Goal: Task Accomplishment & Management: Use online tool/utility

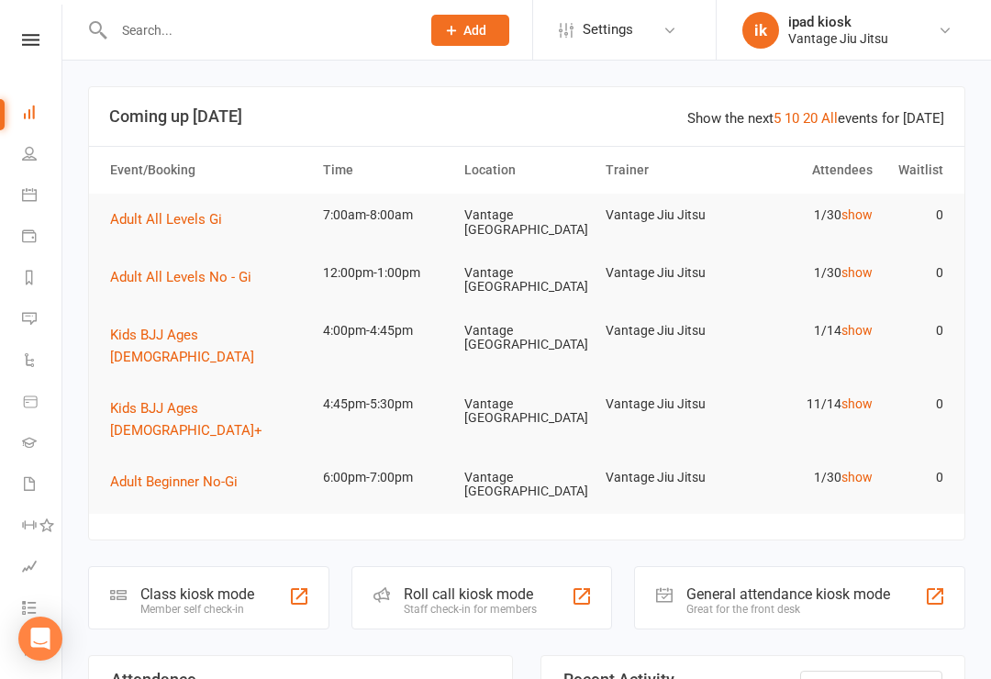
click at [370, 222] on td "7:00am-8:00am" at bounding box center [385, 215] width 141 height 43
click at [385, 213] on td "7:00am-8:00am" at bounding box center [385, 215] width 141 height 43
click at [156, 216] on span "Adult All Levels Gi" at bounding box center [166, 219] width 112 height 17
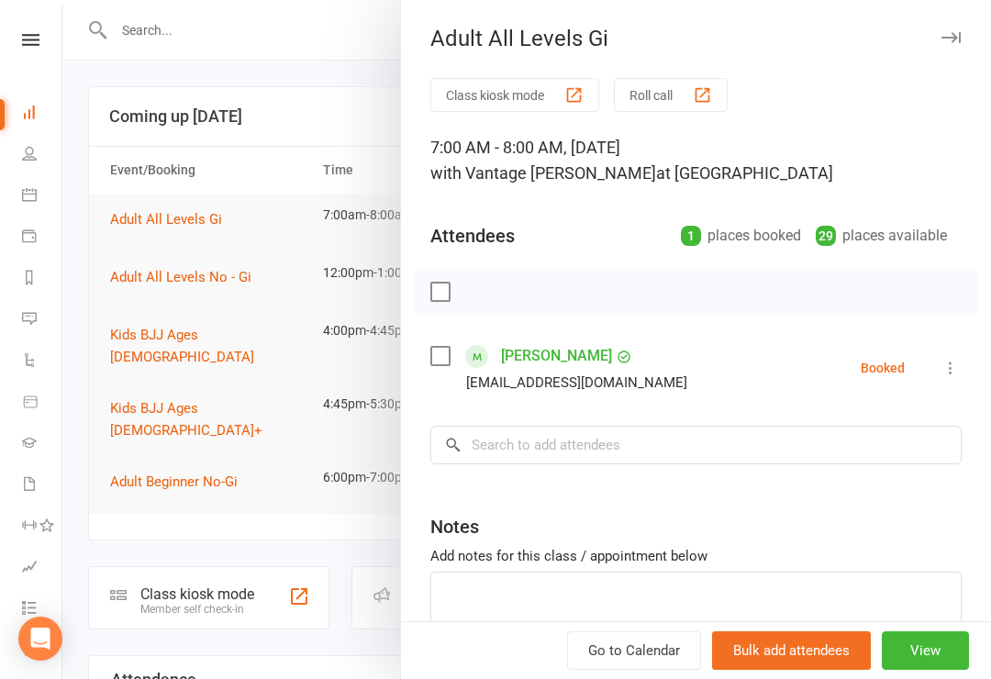
click at [524, 93] on button "Class kiosk mode" at bounding box center [514, 95] width 169 height 34
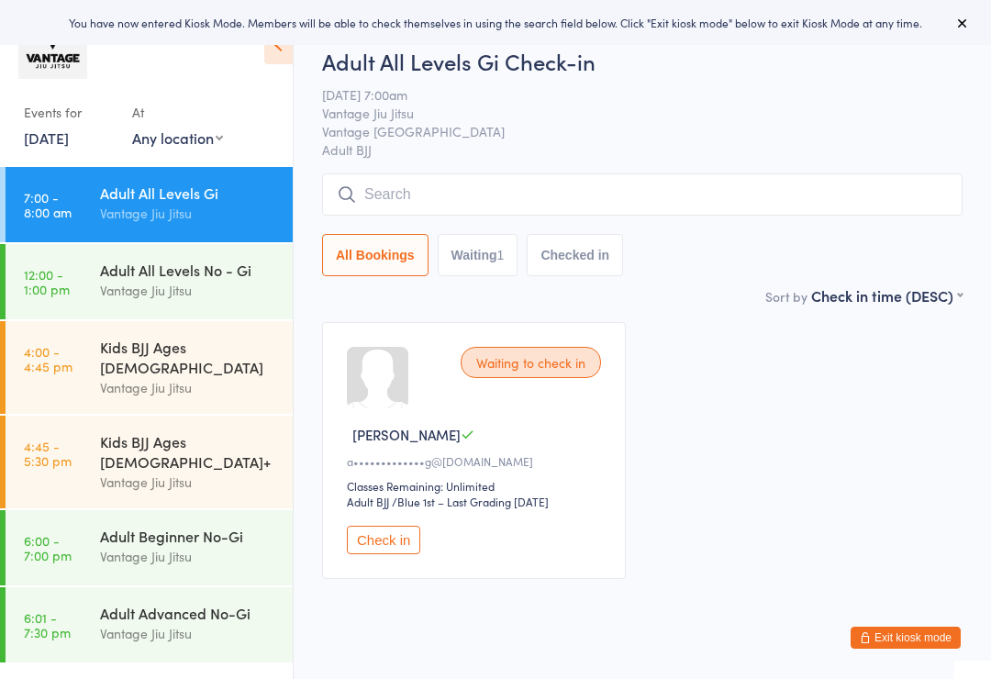
click at [562, 198] on input "search" at bounding box center [642, 194] width 641 height 42
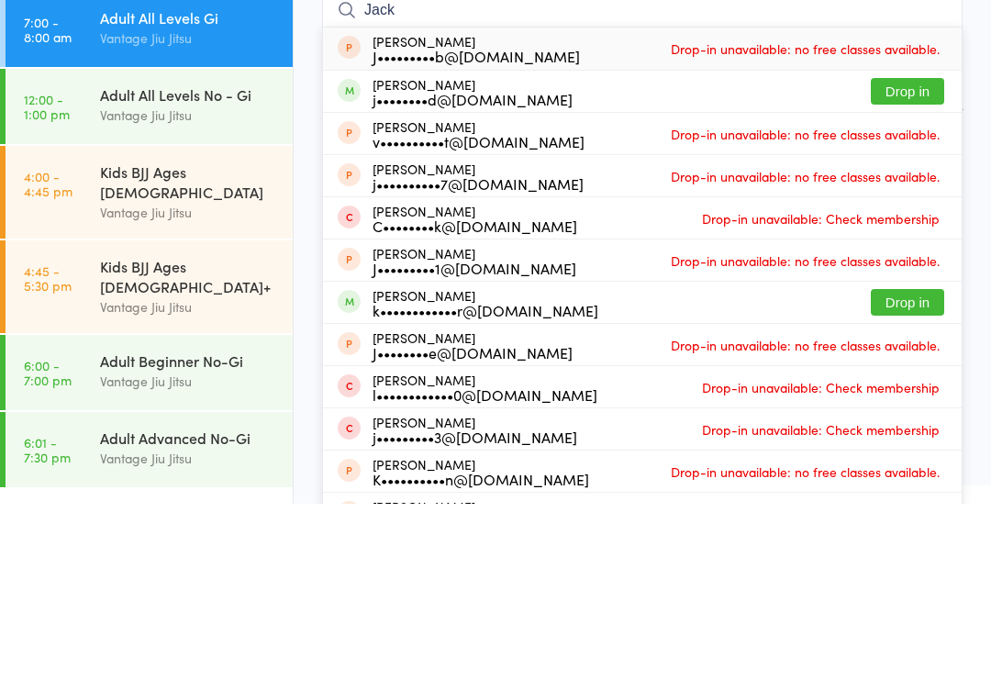
type input "Jack"
click at [896, 253] on button "Drop in" at bounding box center [907, 266] width 73 height 27
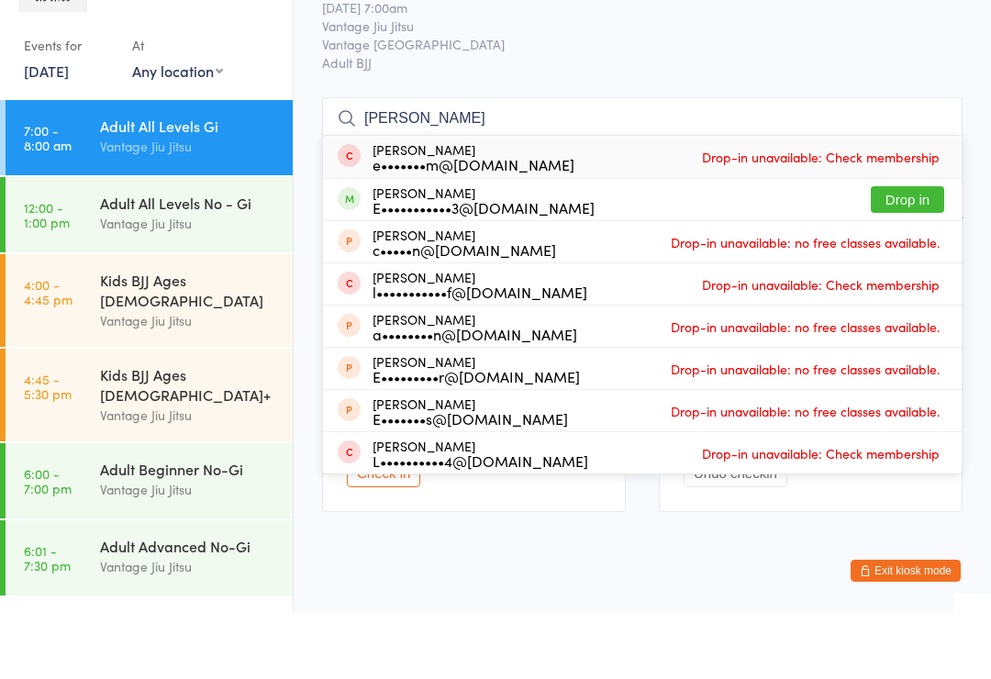
type input "eddie"
click at [476, 267] on div "E•••••••••••3@gmail.com" at bounding box center [484, 274] width 222 height 15
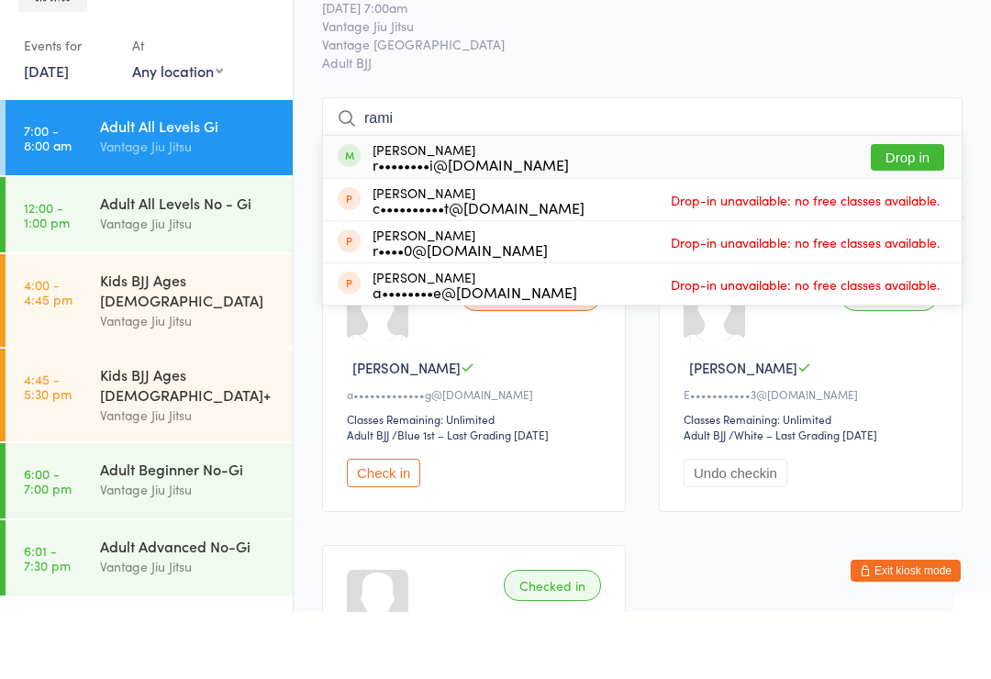
type input "rami"
click at [899, 211] on button "Drop in" at bounding box center [907, 224] width 73 height 27
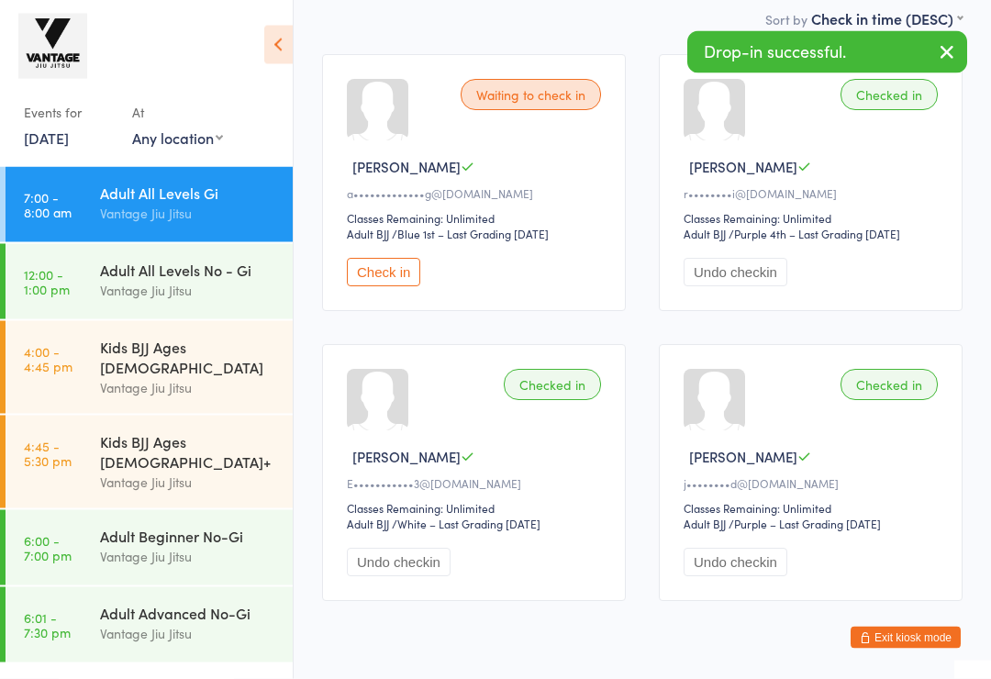
scroll to position [276, 0]
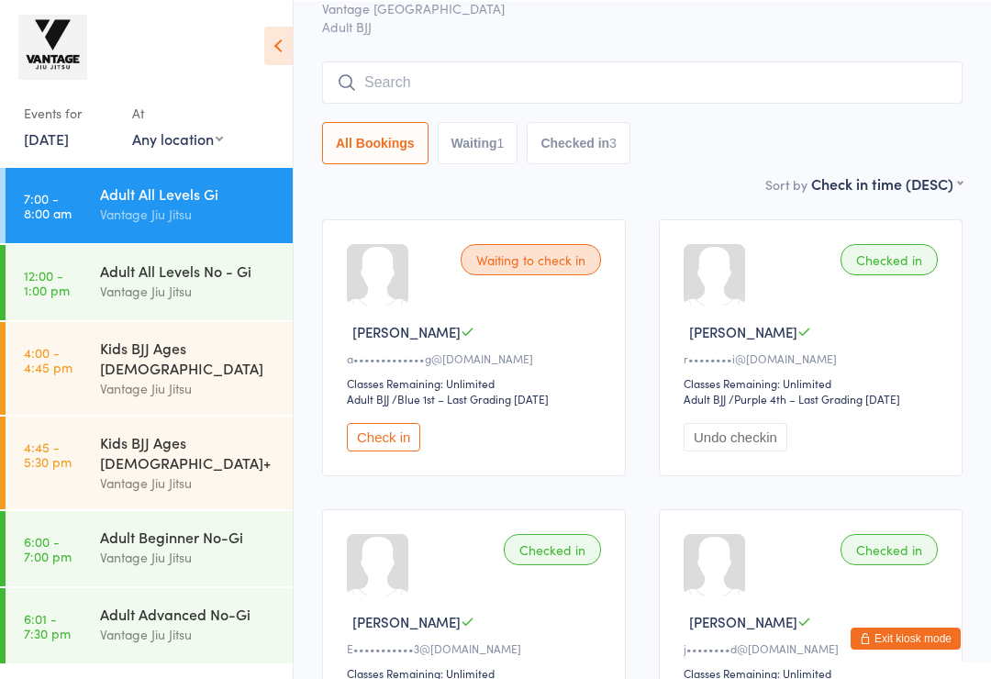
click at [449, 116] on div "All Bookings Waiting 1 Checked in 3" at bounding box center [642, 112] width 641 height 103
click at [513, 85] on input "search" at bounding box center [642, 82] width 641 height 42
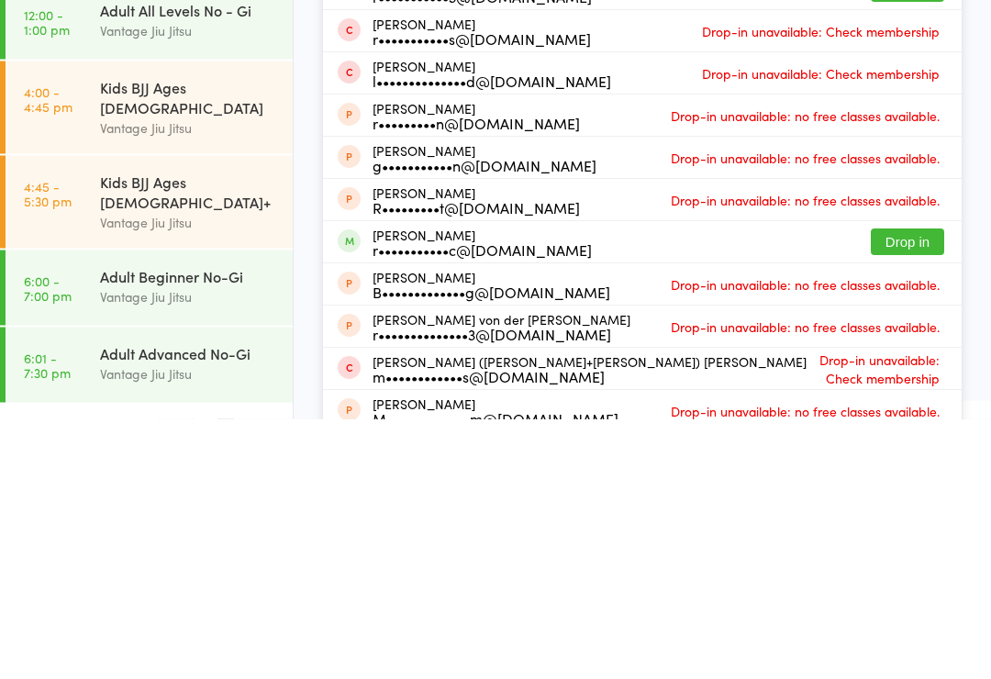
type input "Ryan"
click at [914, 489] on button "Drop in" at bounding box center [907, 502] width 73 height 27
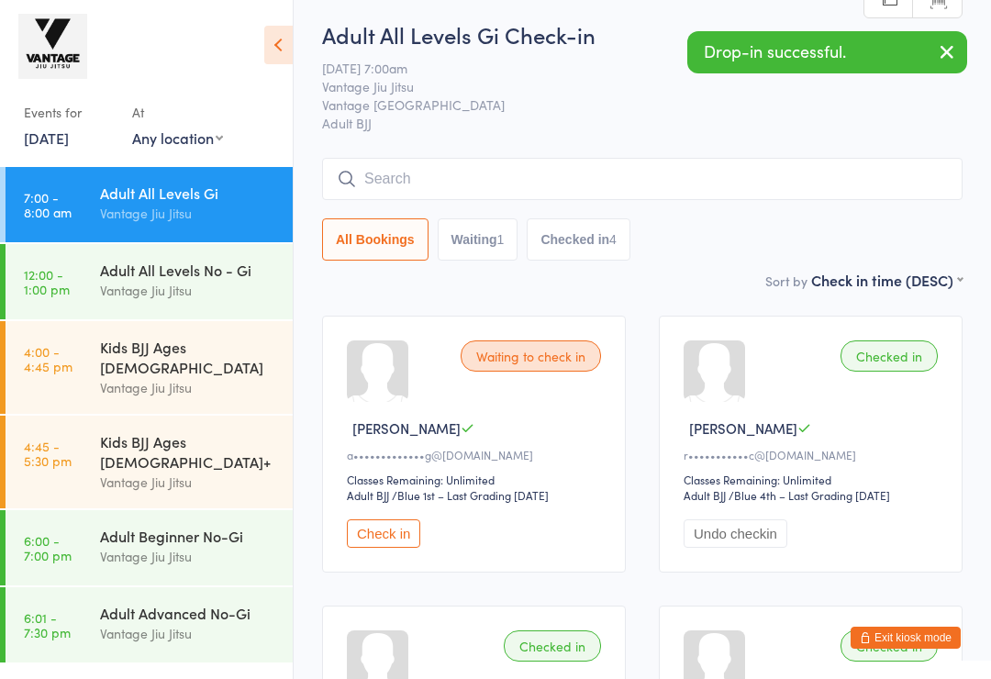
scroll to position [0, 0]
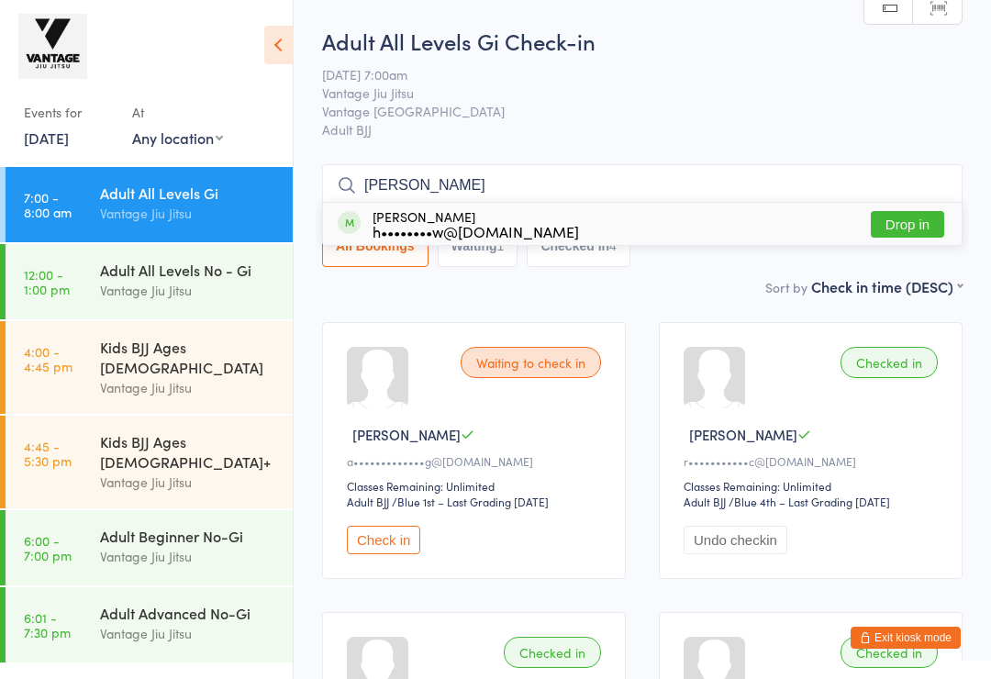
type input "curt"
click at [876, 219] on button "Drop in" at bounding box center [907, 224] width 73 height 27
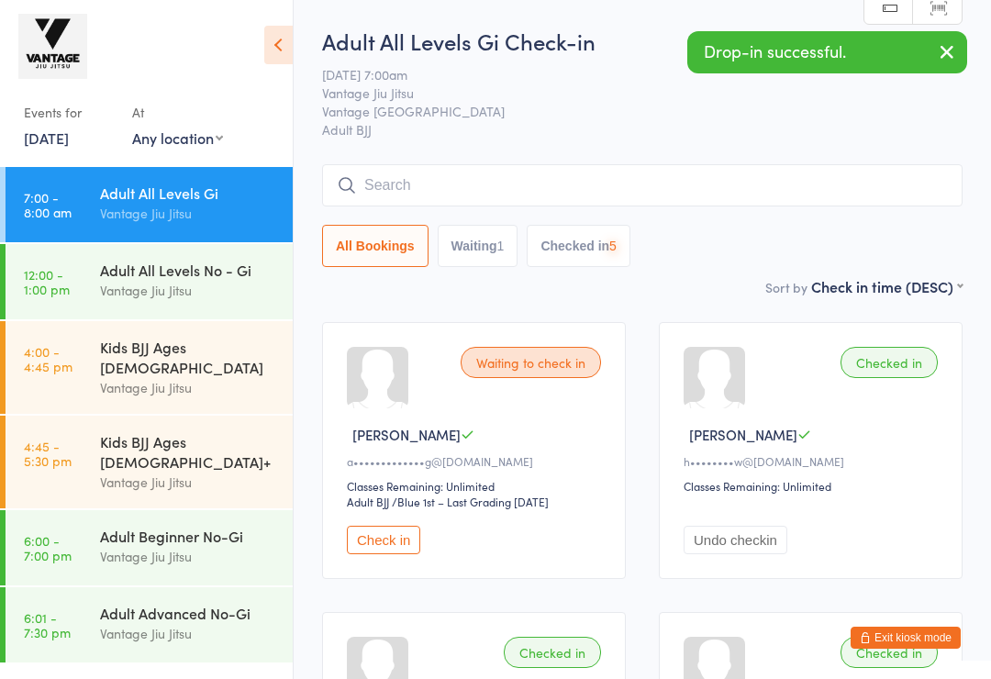
click at [641, 186] on input "search" at bounding box center [642, 185] width 641 height 42
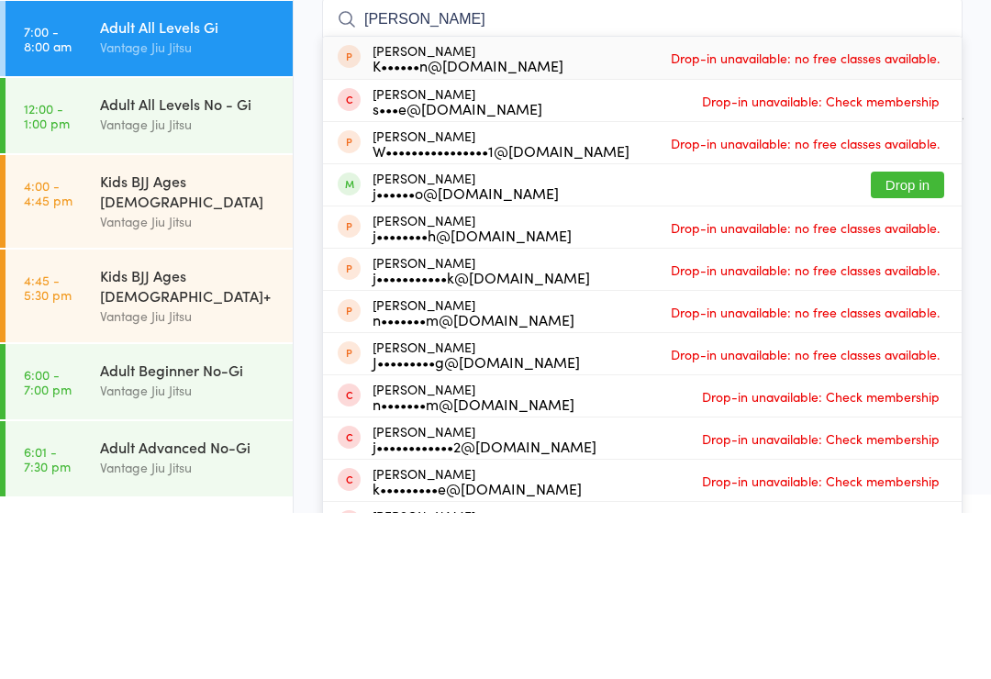
type input "Joey"
click at [906, 338] on button "Drop in" at bounding box center [907, 351] width 73 height 27
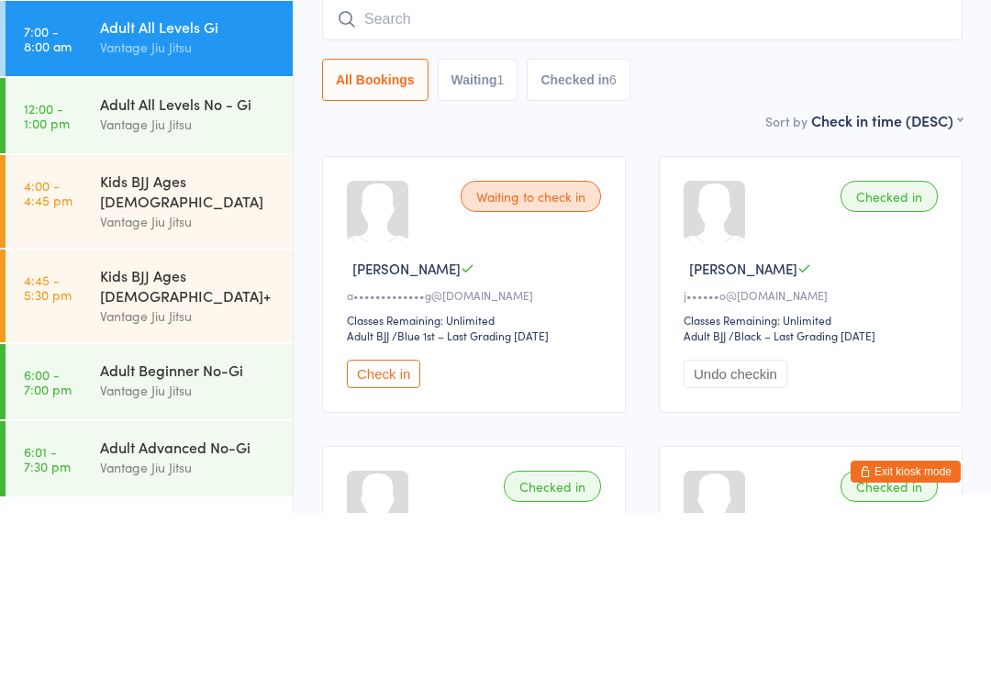
scroll to position [166, 0]
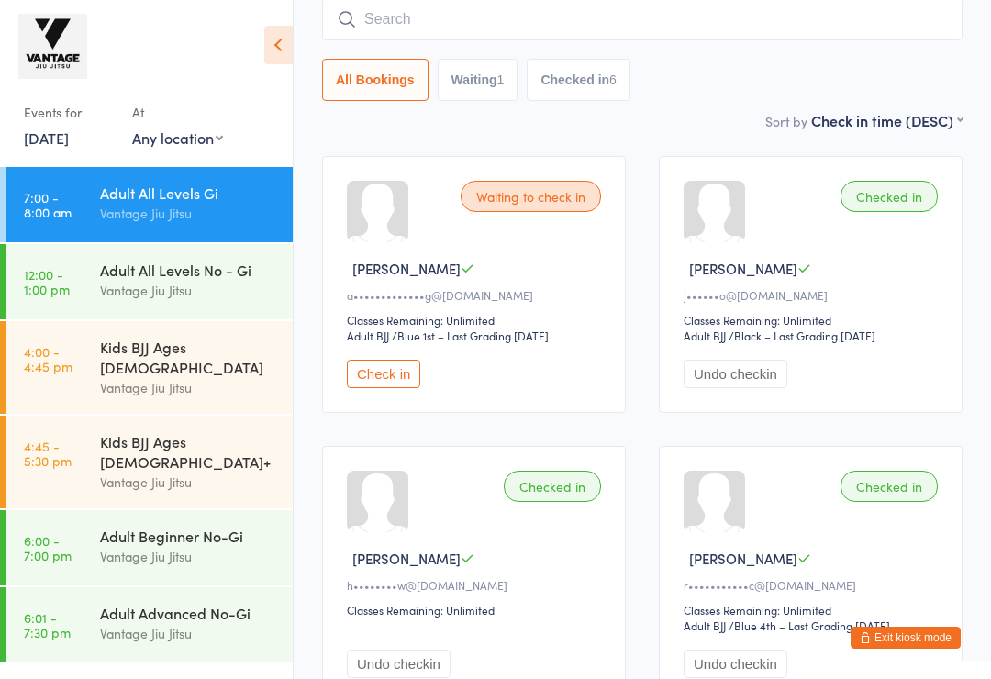
click at [387, 388] on button "Check in" at bounding box center [383, 374] width 73 height 28
